Goal: Information Seeking & Learning: Find contact information

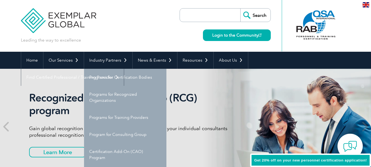
click at [53, 42] on p "Leading the way to excellence" at bounding box center [51, 40] width 60 height 6
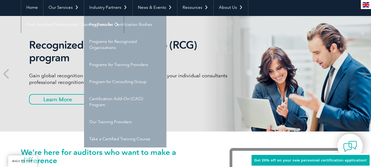
scroll to position [55, 0]
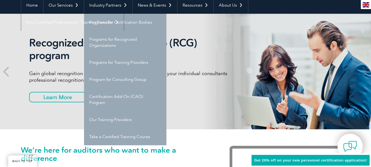
click at [22, 76] on div "Recognized Consulting Group (RCG) program Gain global recognition in the compli…" at bounding box center [186, 71] width 330 height 115
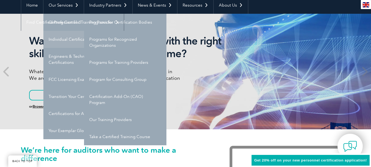
click at [58, 40] on link "Individual Certifications" at bounding box center [84, 39] width 82 height 17
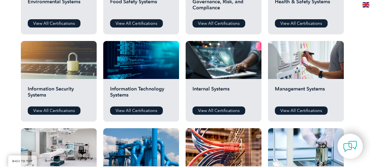
scroll to position [275, 0]
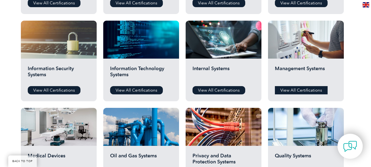
click at [303, 90] on link "View All Certifications" at bounding box center [301, 90] width 53 height 8
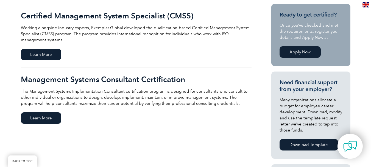
scroll to position [137, 0]
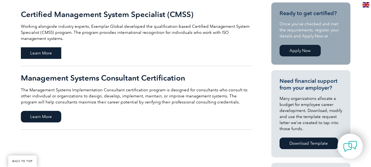
click at [53, 53] on span "Learn More" at bounding box center [41, 53] width 40 height 12
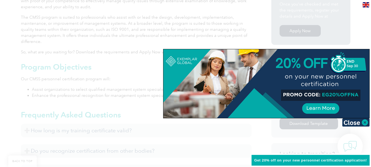
scroll to position [200, 0]
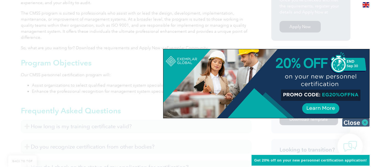
click at [346, 120] on img at bounding box center [356, 122] width 27 height 8
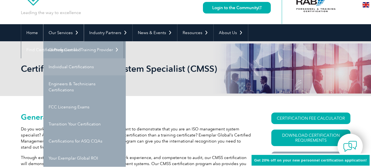
scroll to position [55, 0]
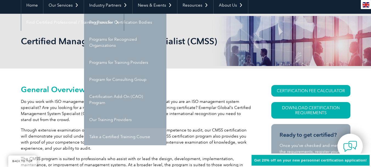
click at [129, 139] on link "Take a Certified Training Course" at bounding box center [125, 136] width 82 height 17
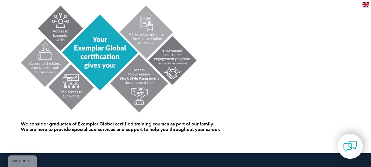
scroll to position [332, 0]
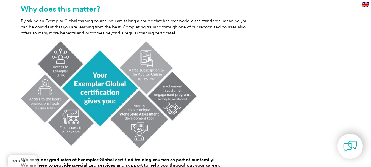
click at [199, 123] on link at bounding box center [136, 94] width 231 height 109
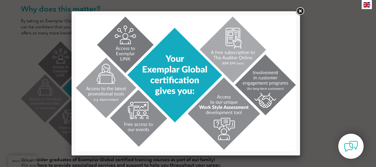
click at [349, 97] on div at bounding box center [188, 83] width 376 height 167
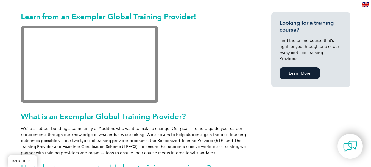
scroll to position [85, 0]
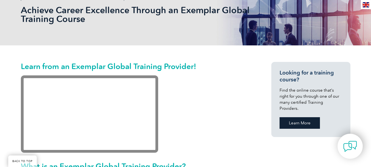
click at [316, 117] on link "Learn More" at bounding box center [300, 123] width 40 height 12
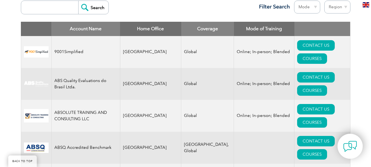
scroll to position [192, 0]
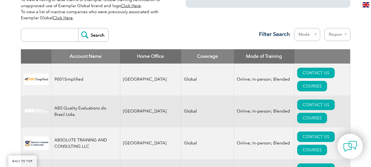
click at [54, 37] on input "search" at bounding box center [51, 34] width 54 height 13
type input "peru"
click at [92, 39] on input "Search" at bounding box center [93, 34] width 30 height 13
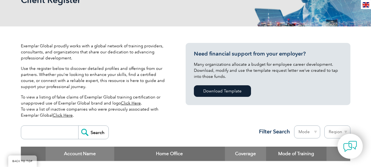
scroll to position [165, 0]
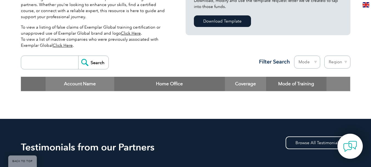
click at [309, 62] on select "Mode Online In-person Blended" at bounding box center [307, 62] width 26 height 13
click at [326, 62] on select "Region [GEOGRAPHIC_DATA] [GEOGRAPHIC_DATA] [GEOGRAPHIC_DATA] [GEOGRAPHIC_DATA] …" at bounding box center [338, 62] width 26 height 13
click at [163, 51] on div "Exemplar Global proudly works with a global network of training providers, cons…" at bounding box center [95, 13] width 148 height 80
click at [48, 63] on input "search" at bounding box center [51, 62] width 54 height 13
click at [98, 61] on input "Search" at bounding box center [93, 62] width 30 height 13
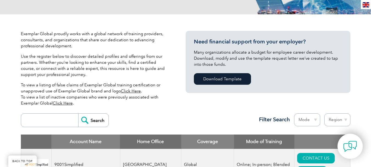
scroll to position [110, 0]
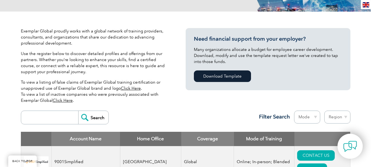
click at [309, 118] on select "Mode Online In-person Blended" at bounding box center [307, 117] width 26 height 13
select select "Online"
click at [294, 111] on select "Mode Online In-person Blended" at bounding box center [307, 117] width 26 height 13
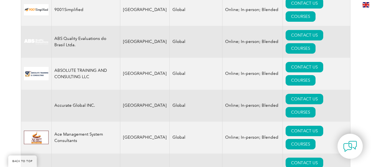
scroll to position [199, 0]
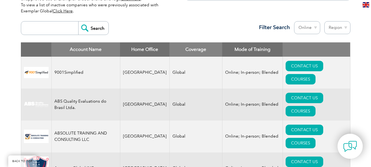
click at [301, 27] on select "Mode Online In-person Blended" at bounding box center [307, 27] width 26 height 13
drag, startPoint x: 301, startPoint y: 27, endPoint x: 309, endPoint y: 26, distance: 8.3
click at [303, 27] on select "Mode Online In-person Blended" at bounding box center [307, 27] width 26 height 13
click at [336, 26] on select "Region Australia Bahrain Bangladesh Brazil Canada Colombia Dominican Republic E…" at bounding box center [338, 27] width 26 height 13
select select "[GEOGRAPHIC_DATA]"
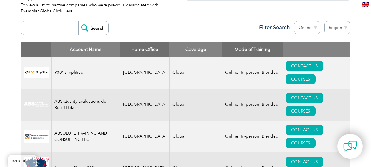
click at [325, 21] on select "Region Australia Bahrain Bangladesh Brazil Canada Colombia Dominican Republic E…" at bounding box center [338, 27] width 26 height 13
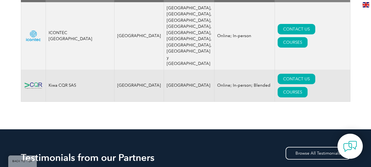
scroll to position [220, 0]
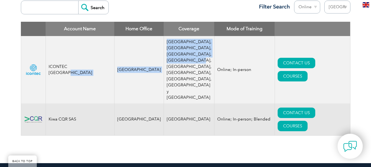
drag, startPoint x: 104, startPoint y: 67, endPoint x: 176, endPoint y: 70, distance: 71.3
click at [176, 70] on tr "ICONTEC Colombia Colombia Colombia, Chile, Bolivia, Perú, Ecuador, El salvador,…" at bounding box center [186, 69] width 330 height 67
click at [176, 70] on td "[GEOGRAPHIC_DATA], [GEOGRAPHIC_DATA], [GEOGRAPHIC_DATA], [GEOGRAPHIC_DATA], [GE…" at bounding box center [189, 69] width 51 height 67
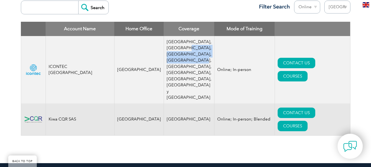
drag, startPoint x: 177, startPoint y: 59, endPoint x: 177, endPoint y: 74, distance: 15.1
click at [177, 74] on td "Colombia, Chile, Bolivia, Perú, Ecuador, El salvador, Guatemala, Honduras y Méx…" at bounding box center [189, 69] width 51 height 67
click at [177, 48] on td "Colombia, Chile, Bolivia, Perú, Ecuador, El salvador, Guatemala, Honduras y Méx…" at bounding box center [189, 69] width 51 height 67
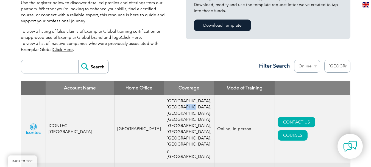
scroll to position [192, 0]
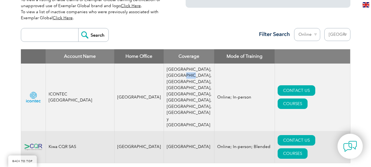
click at [328, 37] on select "Region [GEOGRAPHIC_DATA] [GEOGRAPHIC_DATA] [GEOGRAPHIC_DATA] [GEOGRAPHIC_DATA] …" at bounding box center [338, 34] width 26 height 13
select select "Panama"
click at [325, 28] on select "Region [GEOGRAPHIC_DATA] [GEOGRAPHIC_DATA] [GEOGRAPHIC_DATA] [GEOGRAPHIC_DATA] …" at bounding box center [338, 34] width 26 height 13
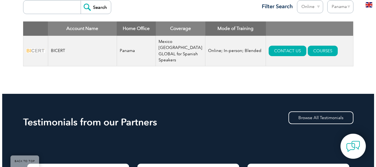
scroll to position [220, 0]
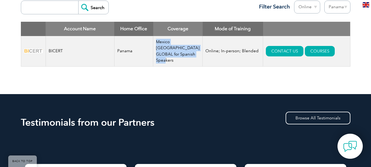
drag, startPoint x: 157, startPoint y: 40, endPoint x: 176, endPoint y: 63, distance: 29.8
click at [176, 63] on td "Mexico [GEOGRAPHIC_DATA] GLOBAL for Spanish Speakers" at bounding box center [177, 51] width 49 height 31
drag, startPoint x: 178, startPoint y: 64, endPoint x: 160, endPoint y: 44, distance: 26.6
click at [160, 44] on td "Mexico [GEOGRAPHIC_DATA] GLOBAL for Spanish Speakers" at bounding box center [177, 51] width 49 height 31
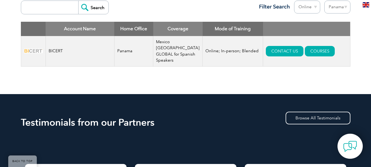
click at [70, 57] on td "BICERT" at bounding box center [80, 51] width 69 height 31
click at [305, 46] on link "COURSES" at bounding box center [320, 51] width 30 height 10
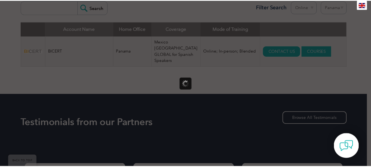
scroll to position [0, 0]
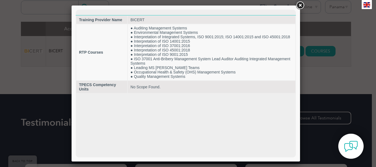
click at [296, 2] on link at bounding box center [300, 6] width 10 height 10
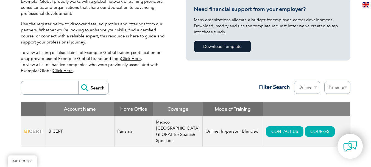
scroll to position [165, 0]
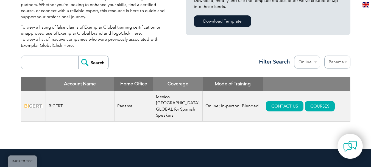
click at [328, 58] on select "Region [GEOGRAPHIC_DATA] [GEOGRAPHIC_DATA] [GEOGRAPHIC_DATA] [GEOGRAPHIC_DATA] …" at bounding box center [338, 62] width 26 height 13
select select "[GEOGRAPHIC_DATA]"
click at [325, 56] on select "Region [GEOGRAPHIC_DATA] [GEOGRAPHIC_DATA] [GEOGRAPHIC_DATA] [GEOGRAPHIC_DATA] …" at bounding box center [338, 62] width 26 height 13
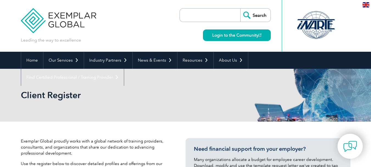
select select "[GEOGRAPHIC_DATA]"
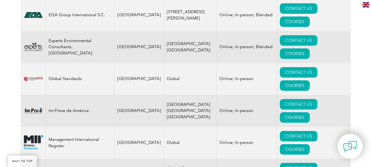
scroll to position [385, 0]
